Goal: Transaction & Acquisition: Purchase product/service

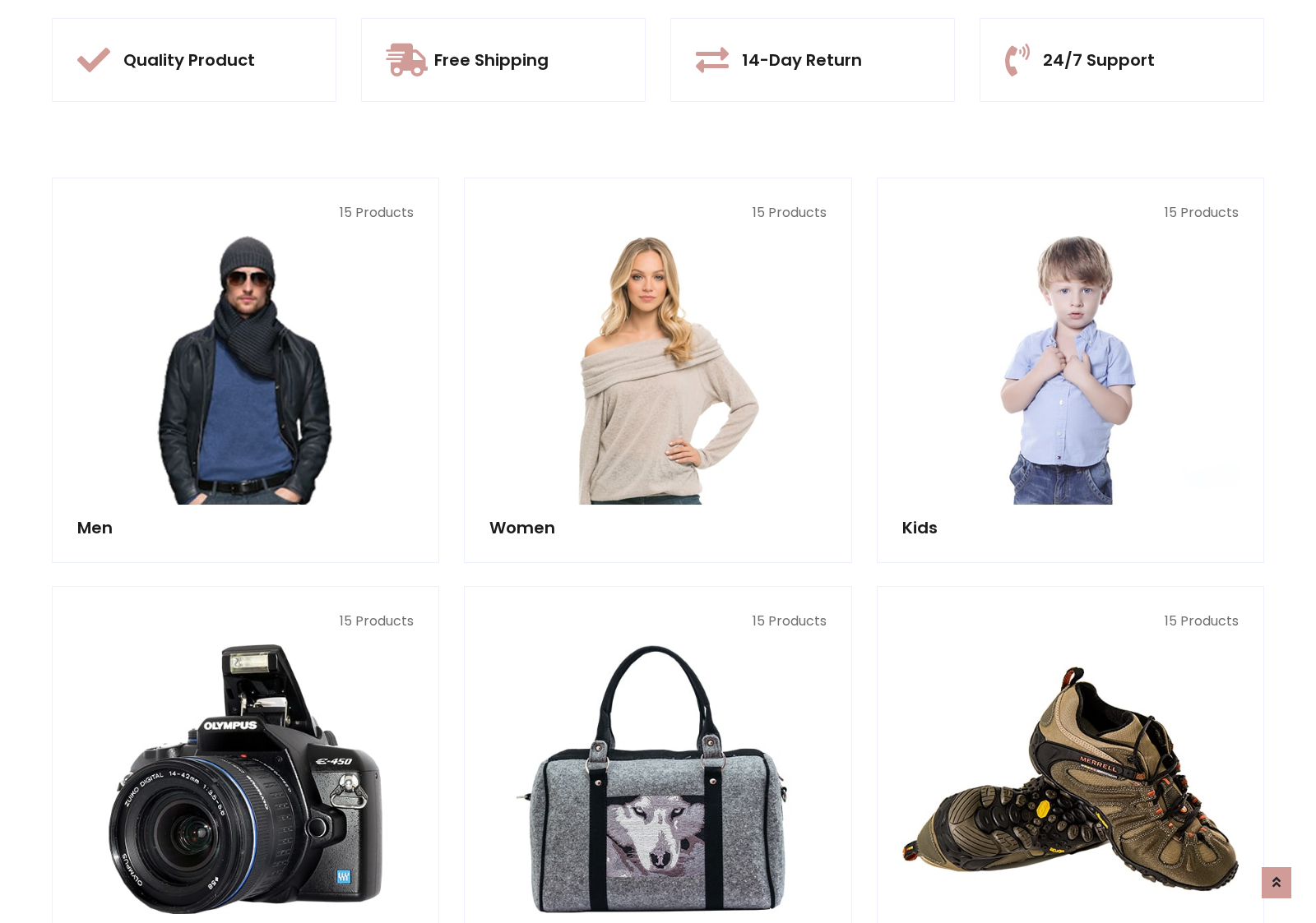
scroll to position [1547, 0]
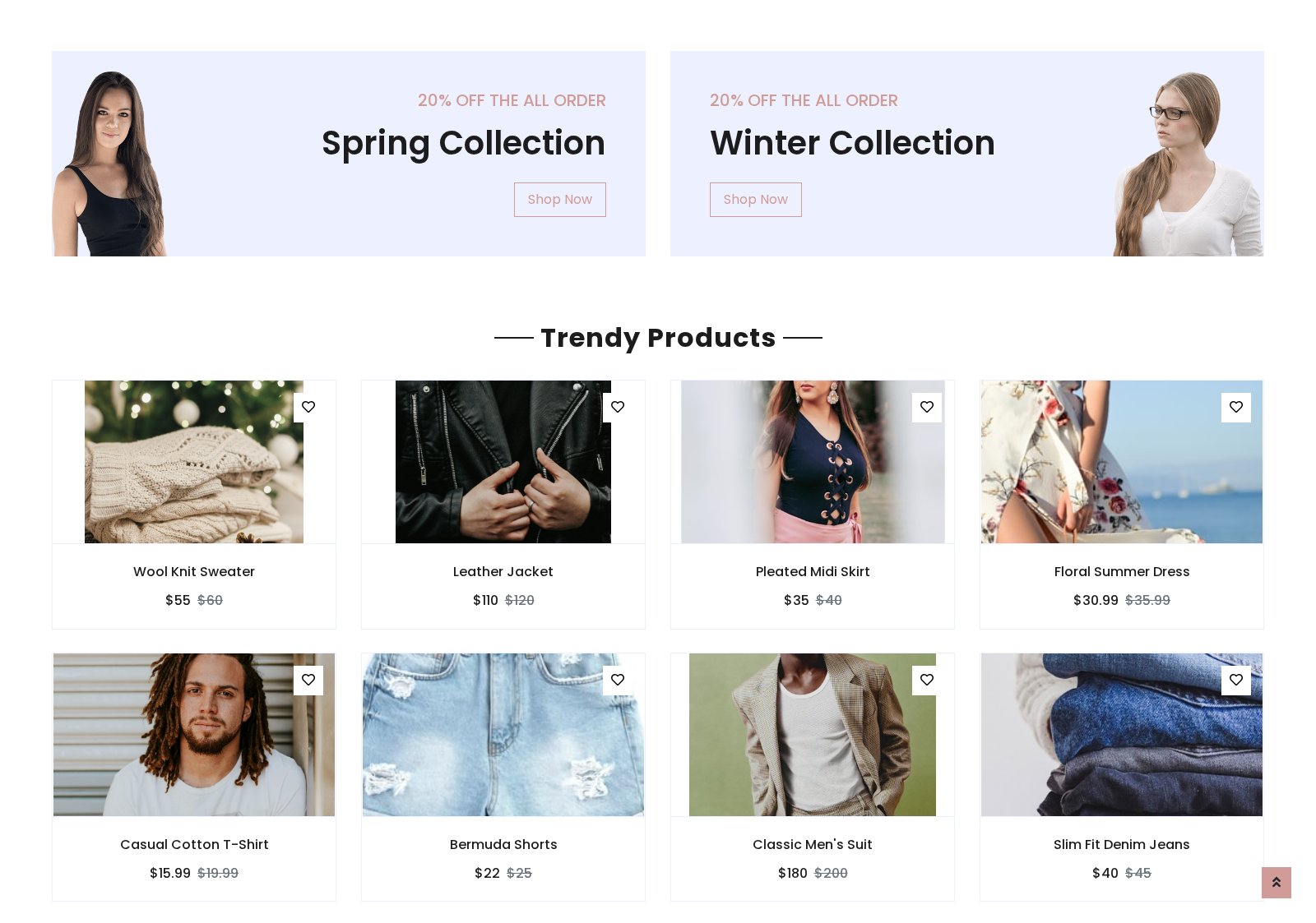
click at [812, 462] on img at bounding box center [812, 462] width 263 height 394
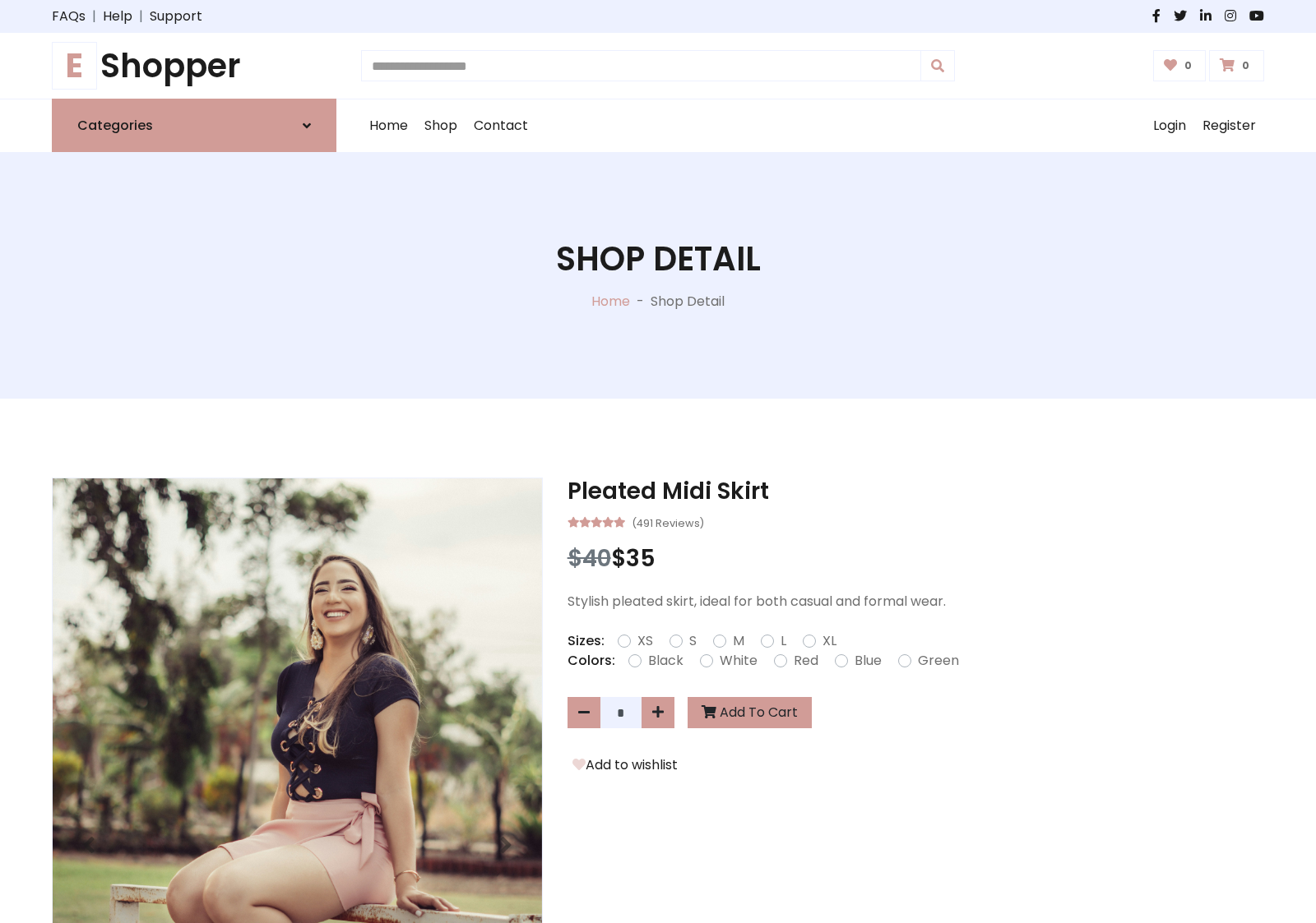
click at [194, 66] on h1 "E Shopper" at bounding box center [194, 65] width 284 height 39
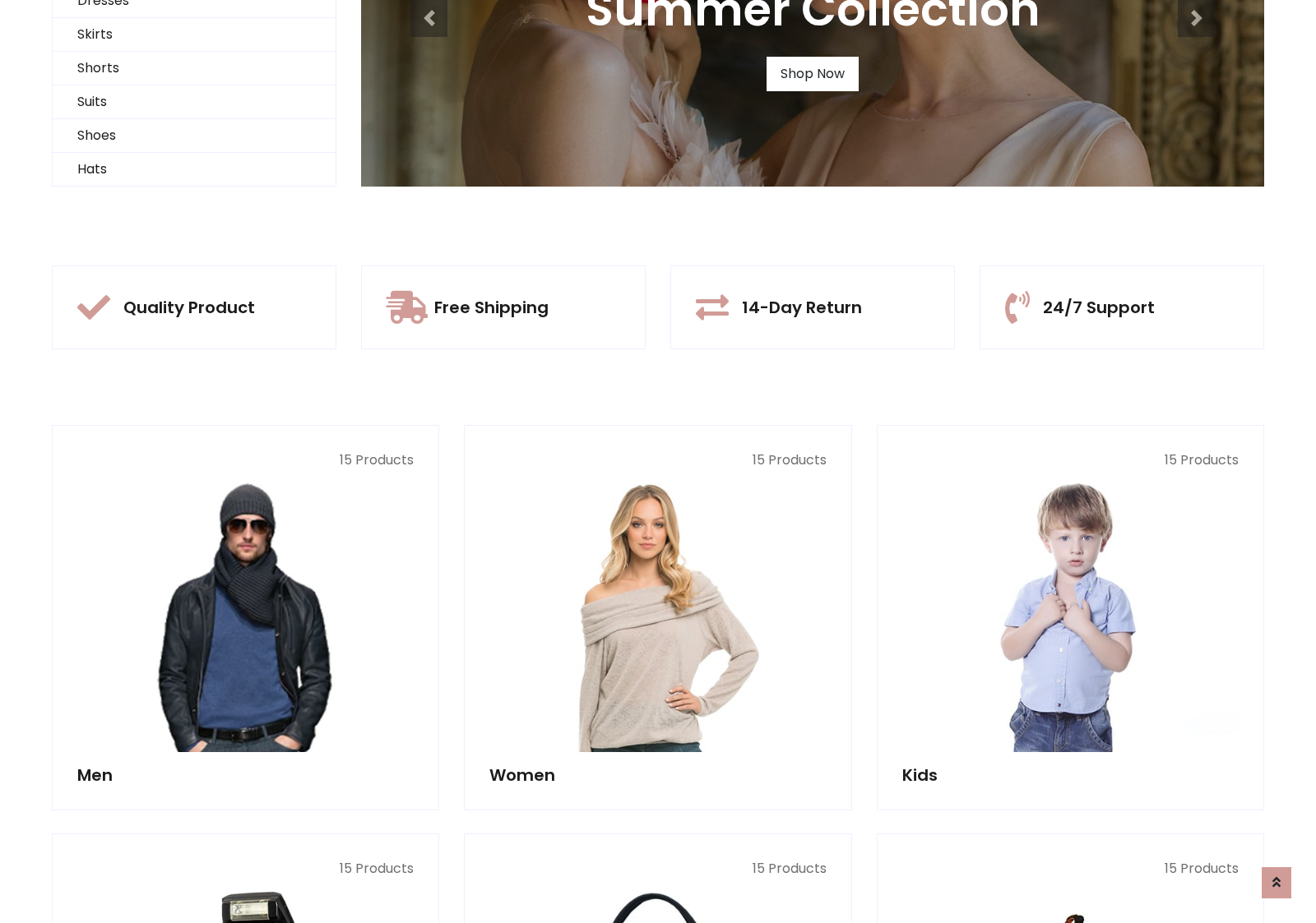
scroll to position [158, 0]
